Goal: Use online tool/utility: Utilize a website feature to perform a specific function

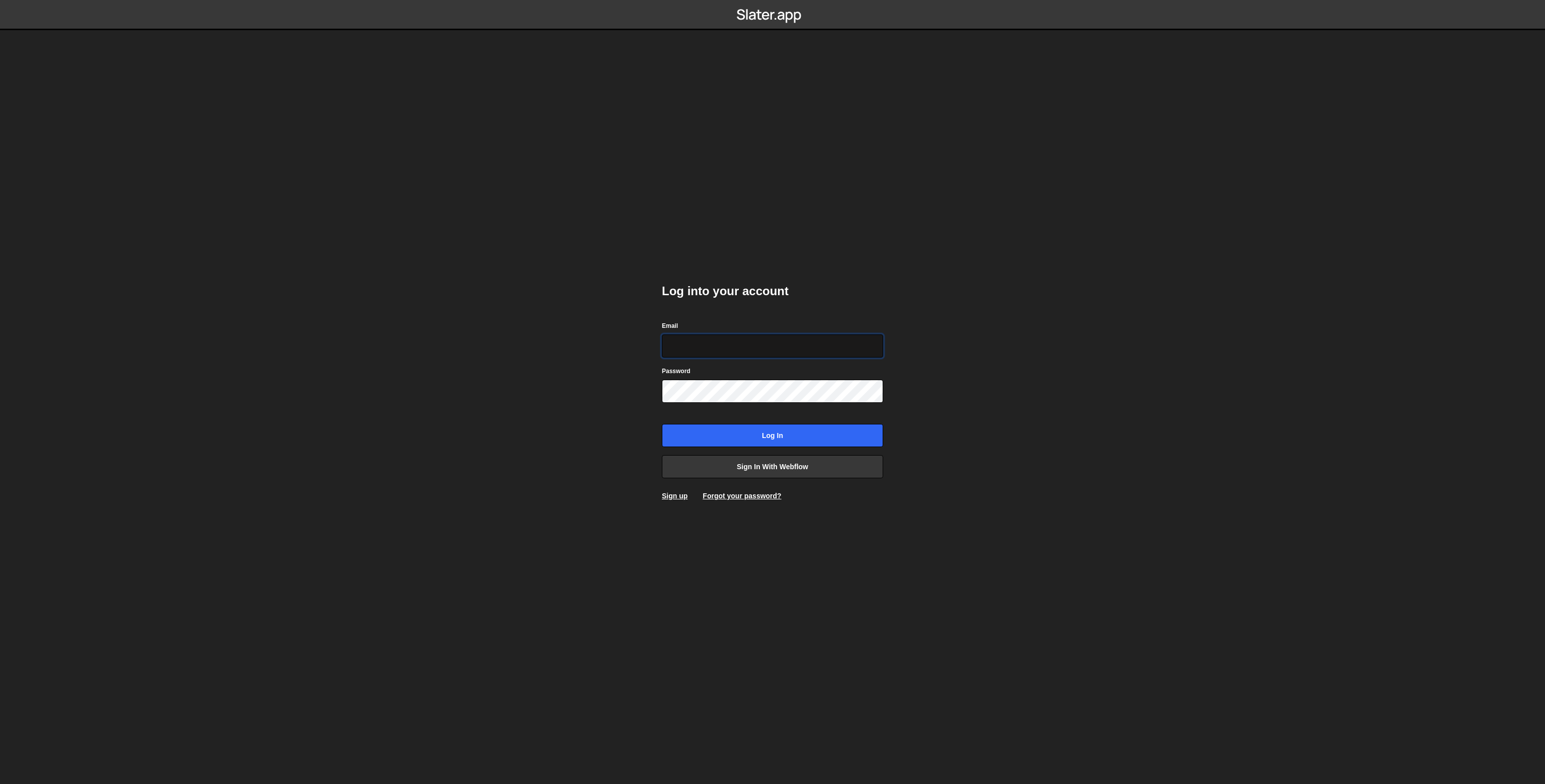
type input "[PERSON_NAME][EMAIL_ADDRESS][PERSON_NAME][DOMAIN_NAME]"
click at [778, 429] on input "Log in" at bounding box center [772, 435] width 221 height 23
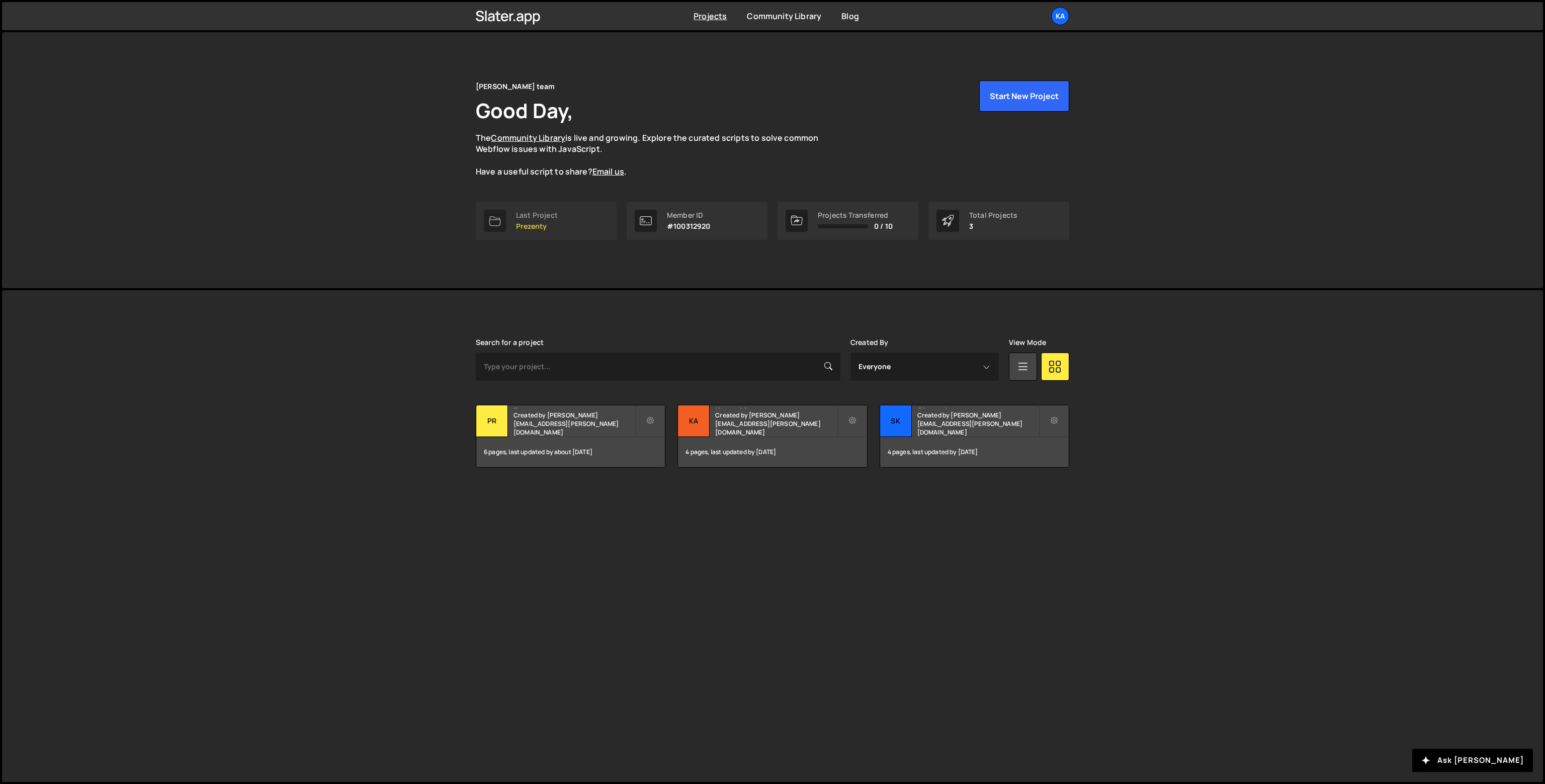
click at [561, 228] on link "Last Project Prezenty" at bounding box center [546, 220] width 141 height 38
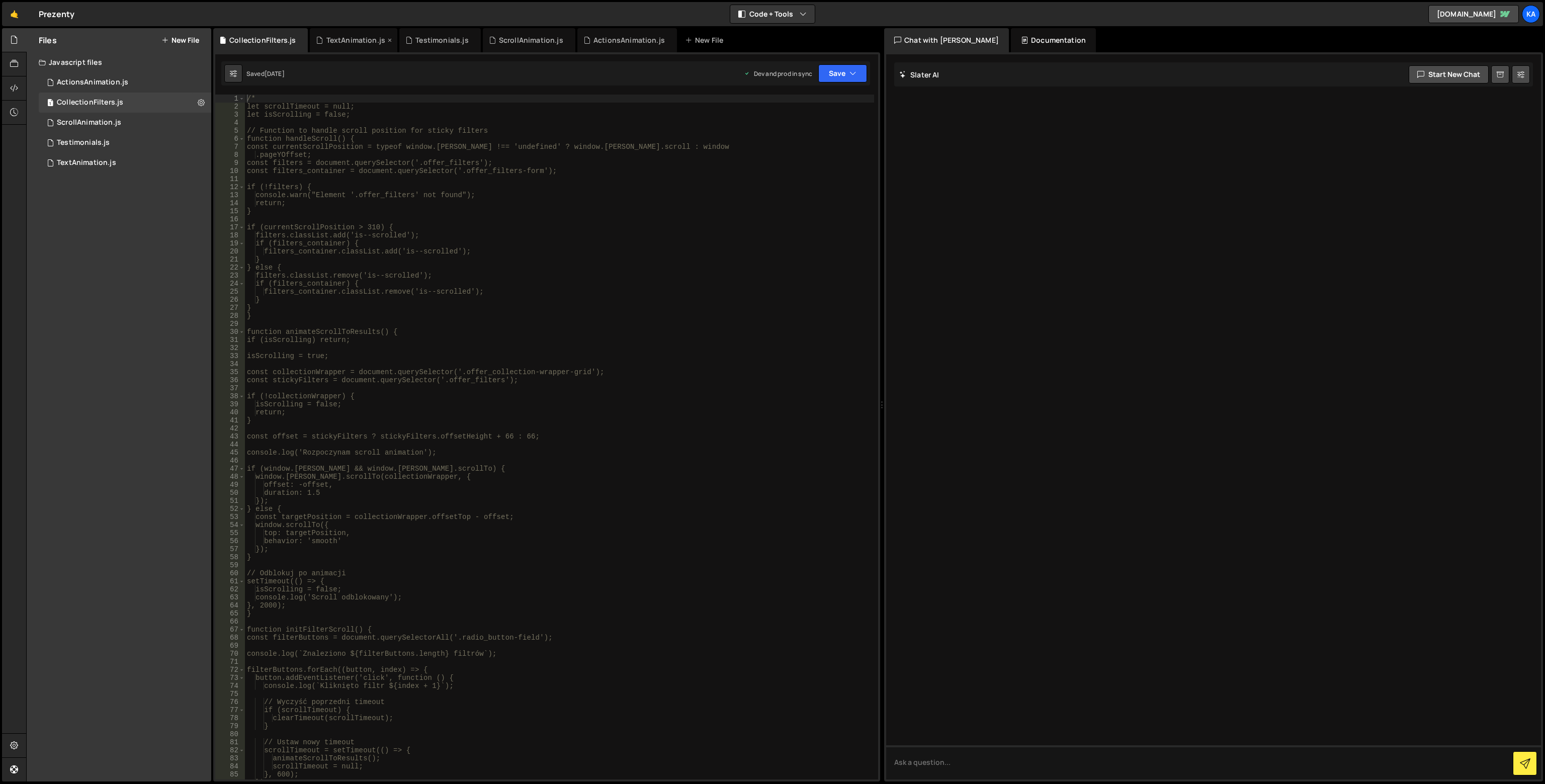
click at [343, 51] on div "TextAnimation.js" at bounding box center [353, 40] width 88 height 24
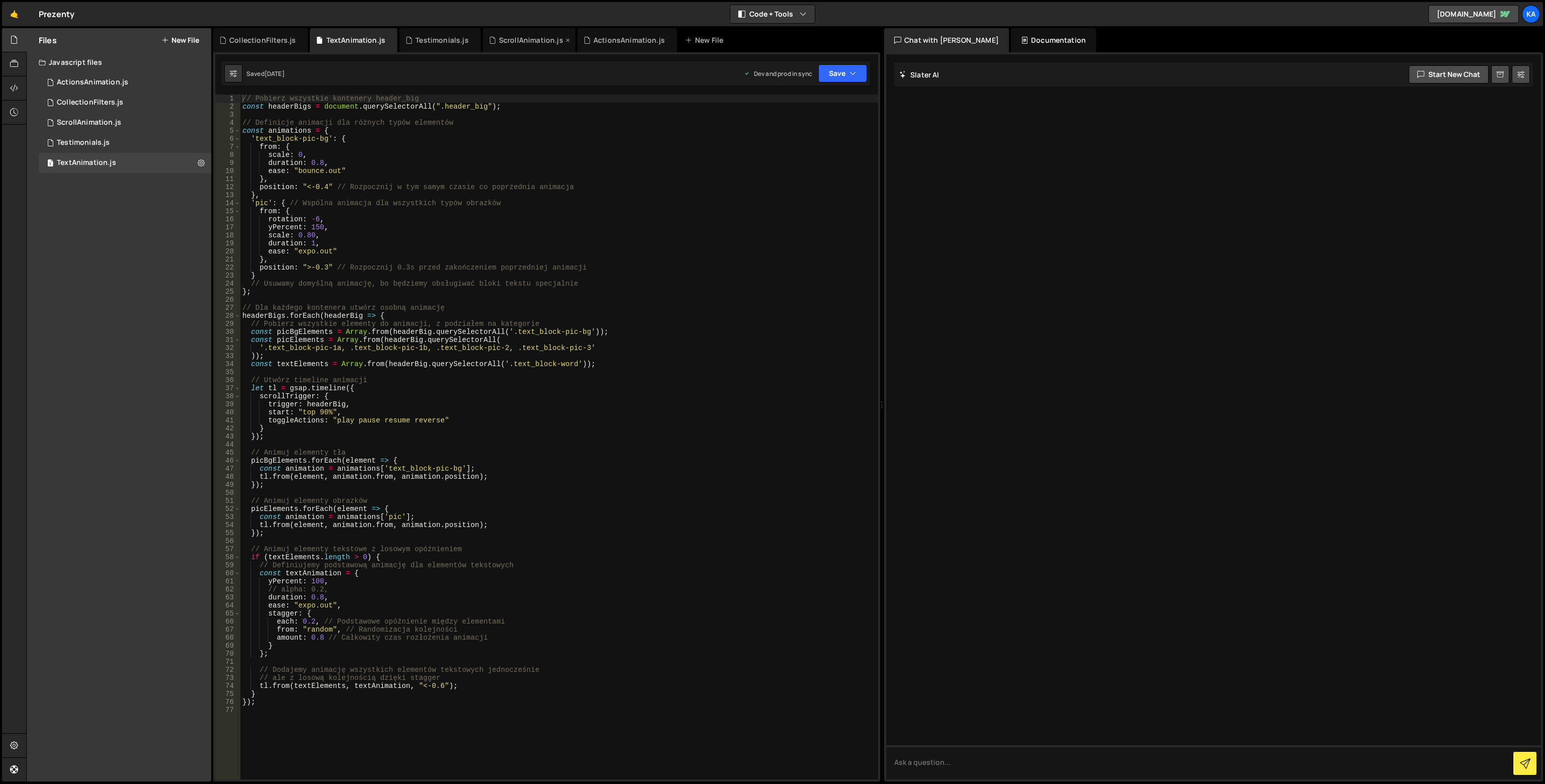
click at [521, 42] on div "ScrollAnimation.js" at bounding box center [530, 40] width 64 height 10
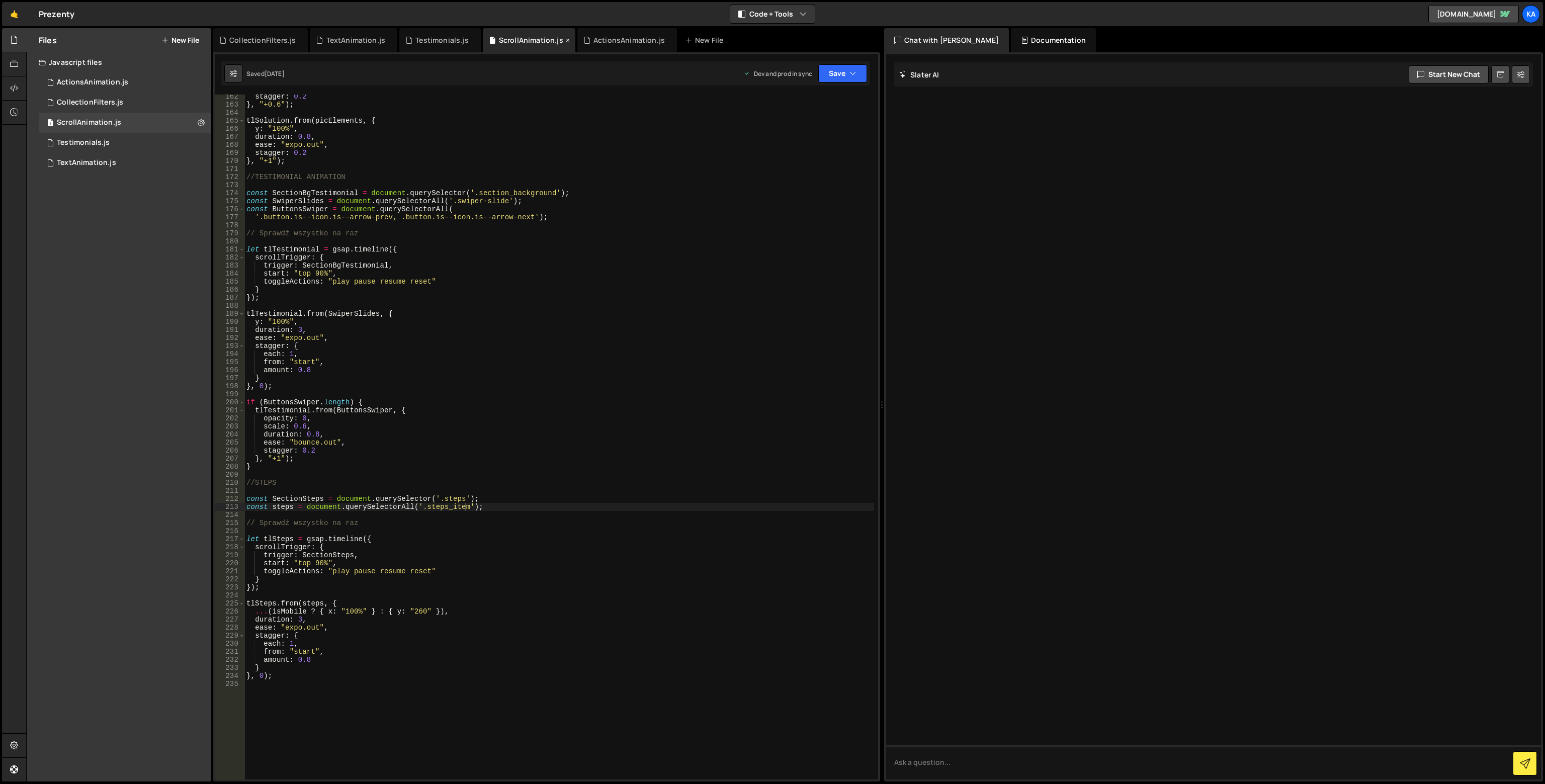
scroll to position [1297, 0]
click at [450, 575] on div "stagger : 0.2 } , "+0.6" ) ; tlSolution . from ( picElements , { y : "100%" , d…" at bounding box center [559, 443] width 629 height 701
type textarea "toggleActions: "play pause resume reset" }"
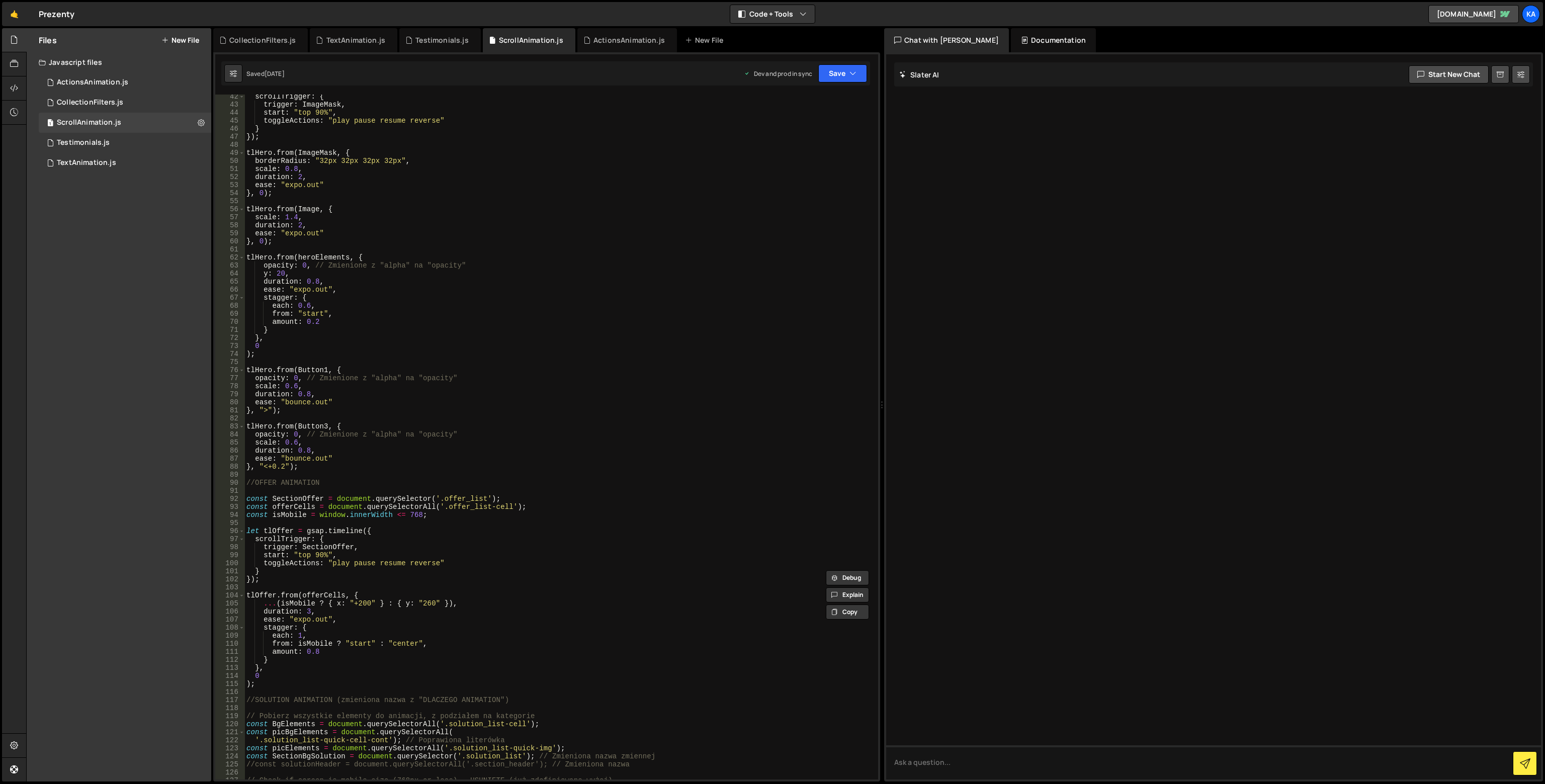
scroll to position [392, 0]
